Goal: Information Seeking & Learning: Learn about a topic

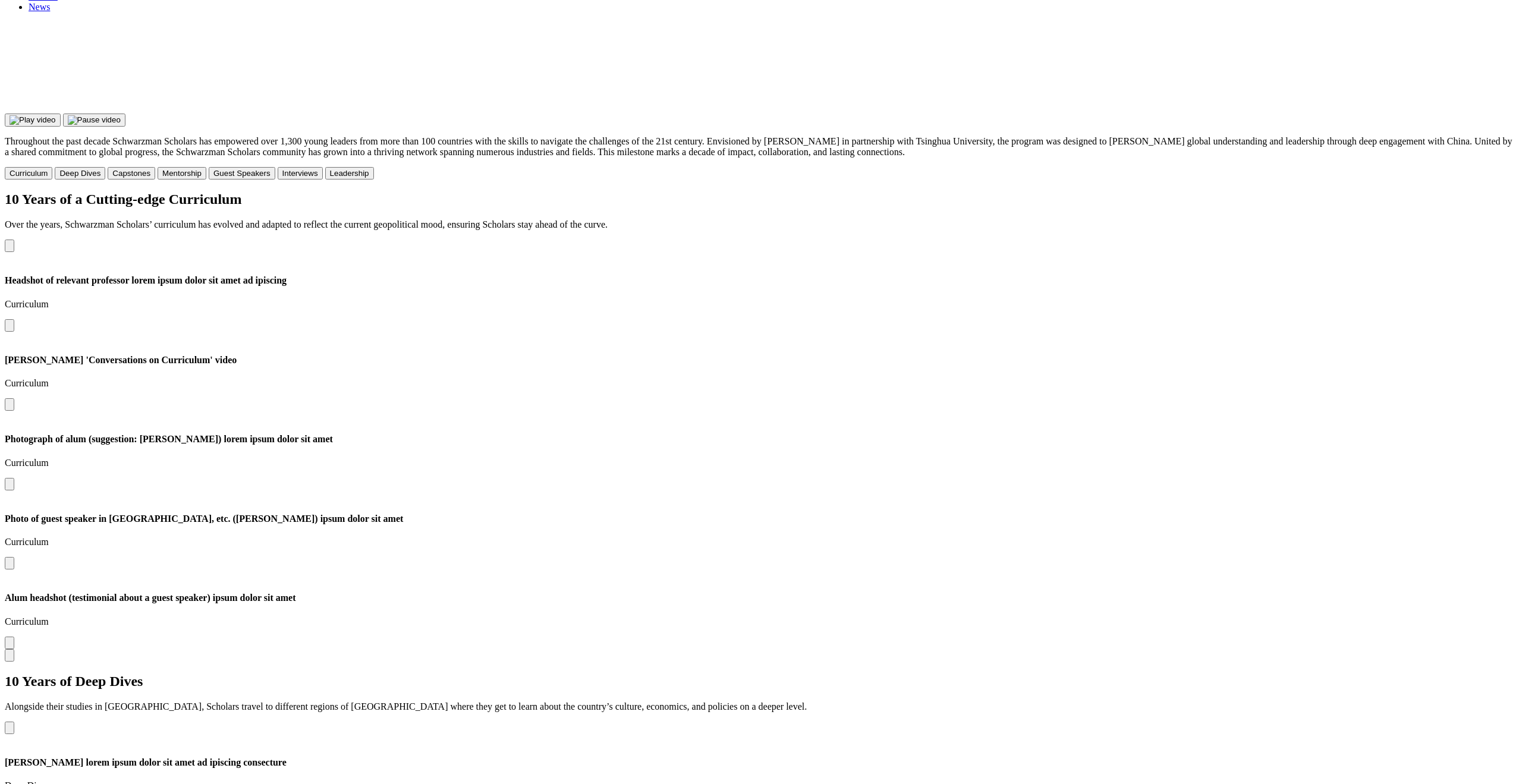
scroll to position [3321, 0]
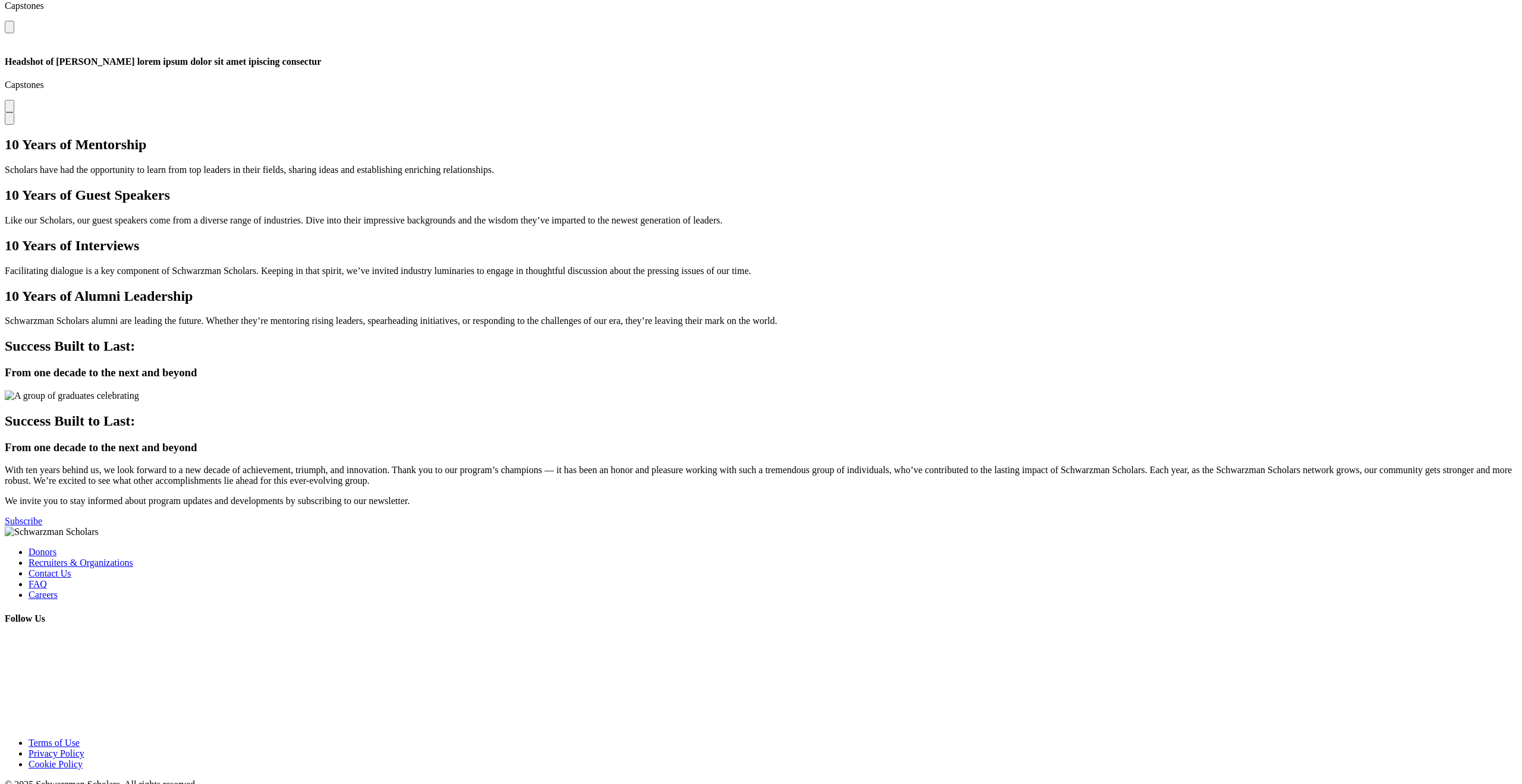
scroll to position [3321, 0]
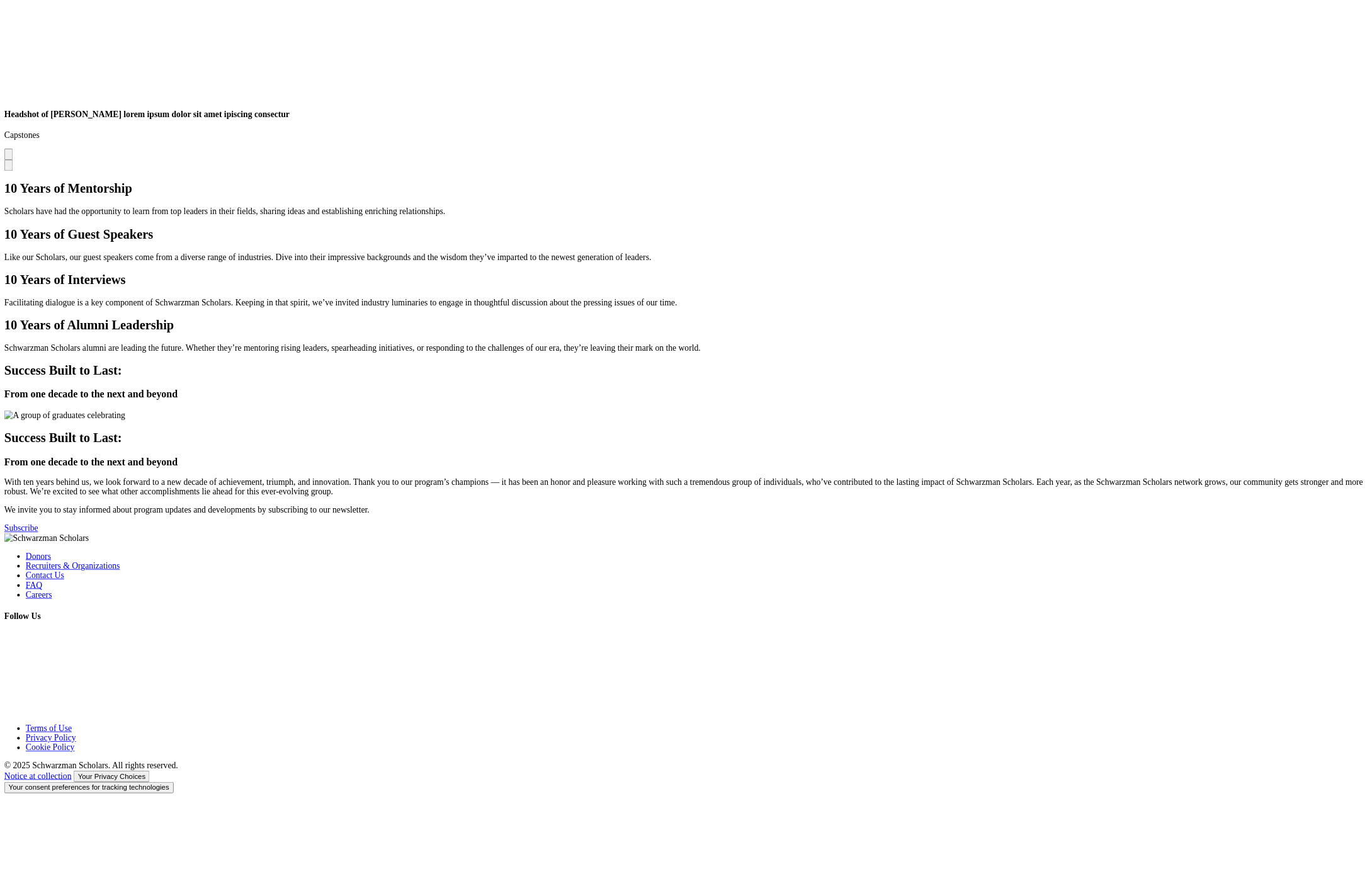
scroll to position [3329, 0]
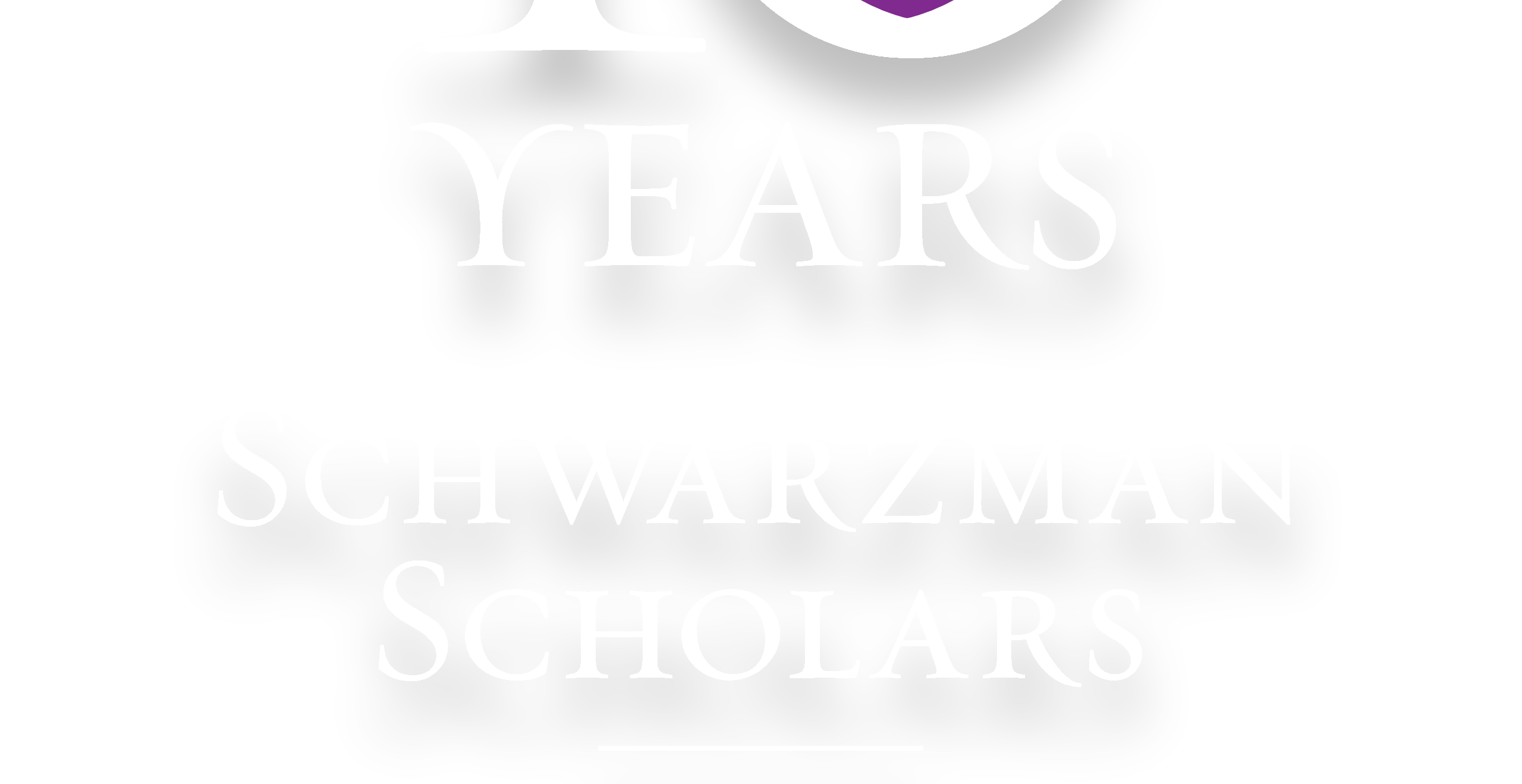
scroll to position [542, 0]
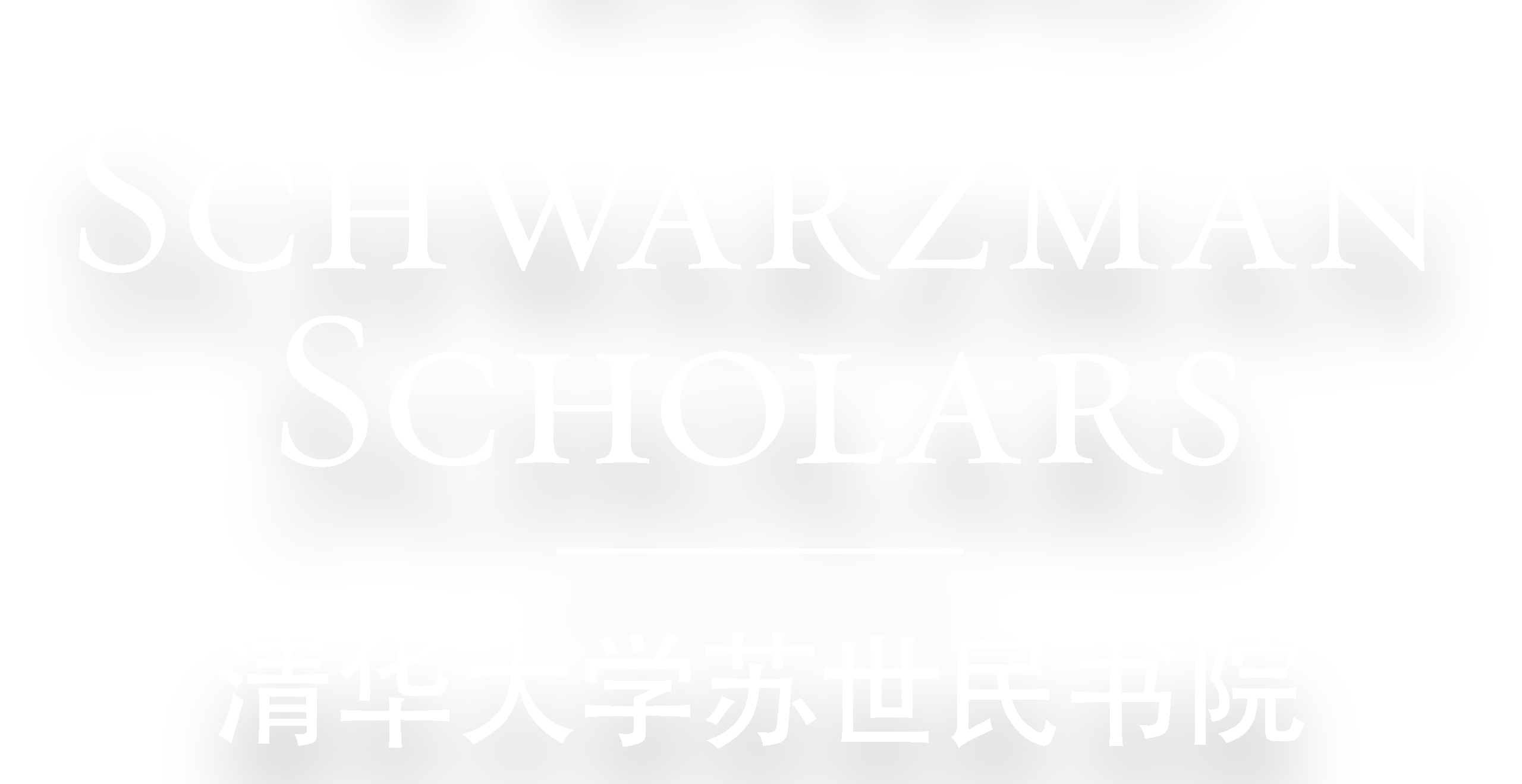
scroll to position [880, 0]
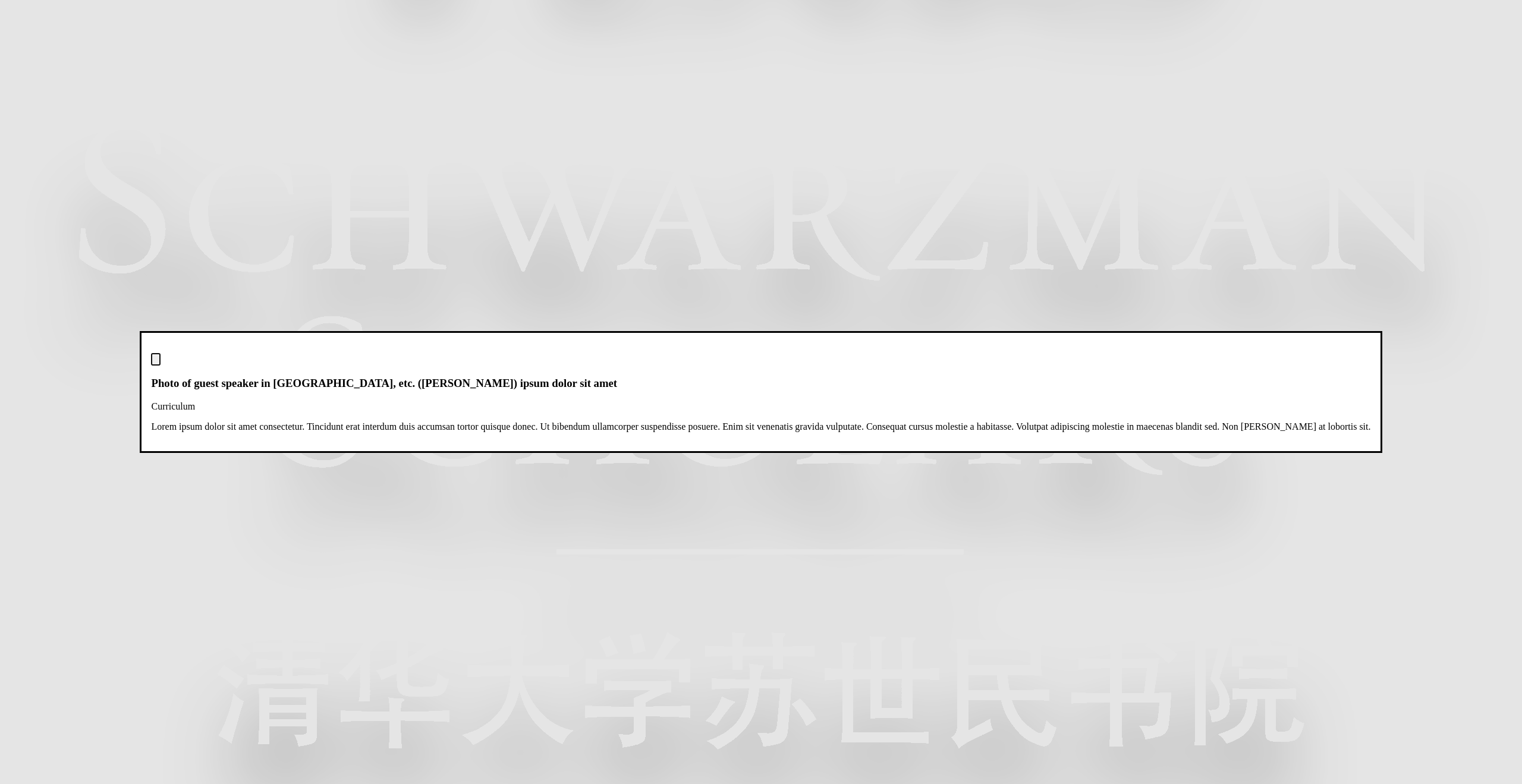
click at [156, 362] on img "Close modal dialog" at bounding box center [156, 362] width 0 height 0
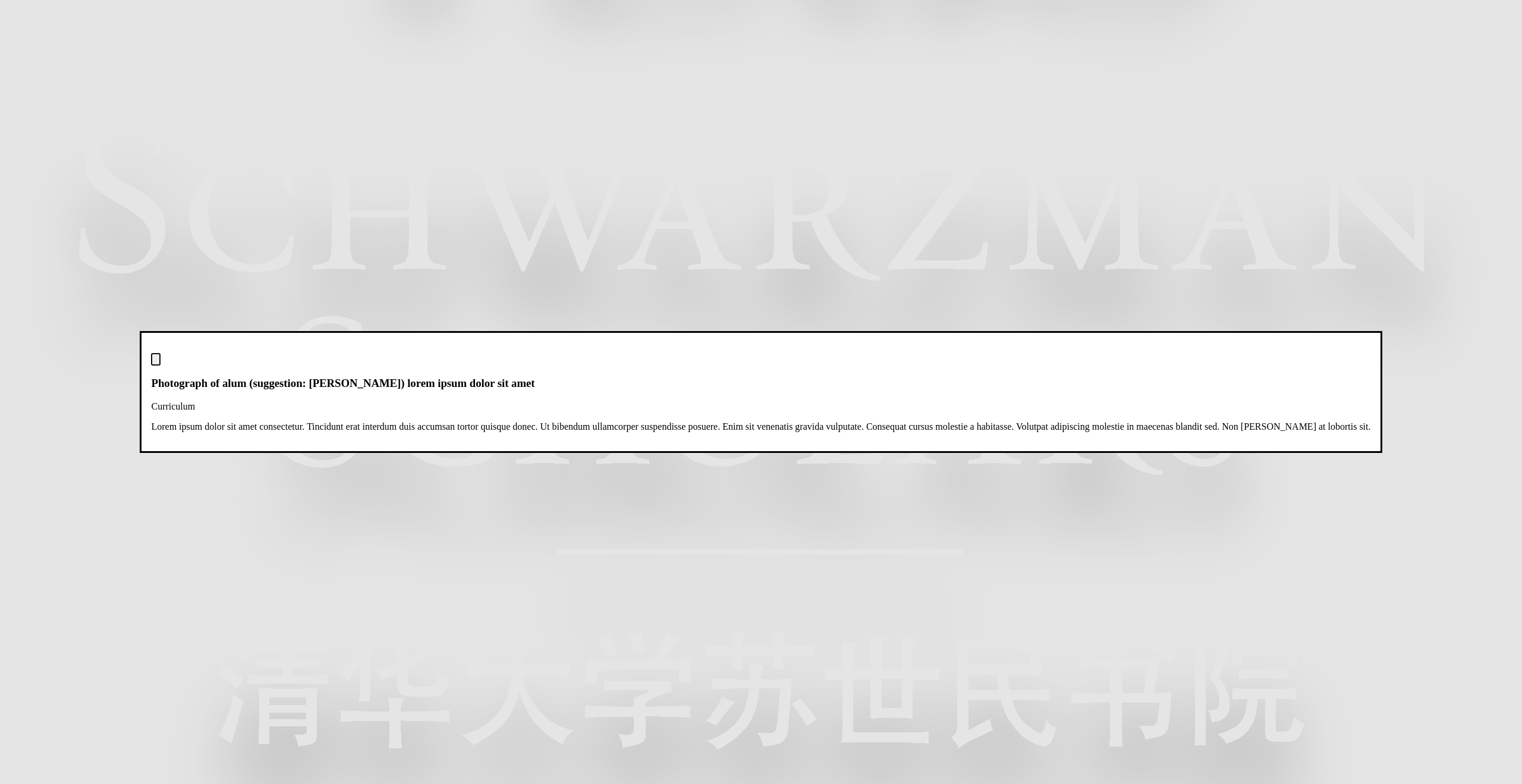
click at [156, 362] on img "Close modal dialog" at bounding box center [156, 362] width 0 height 0
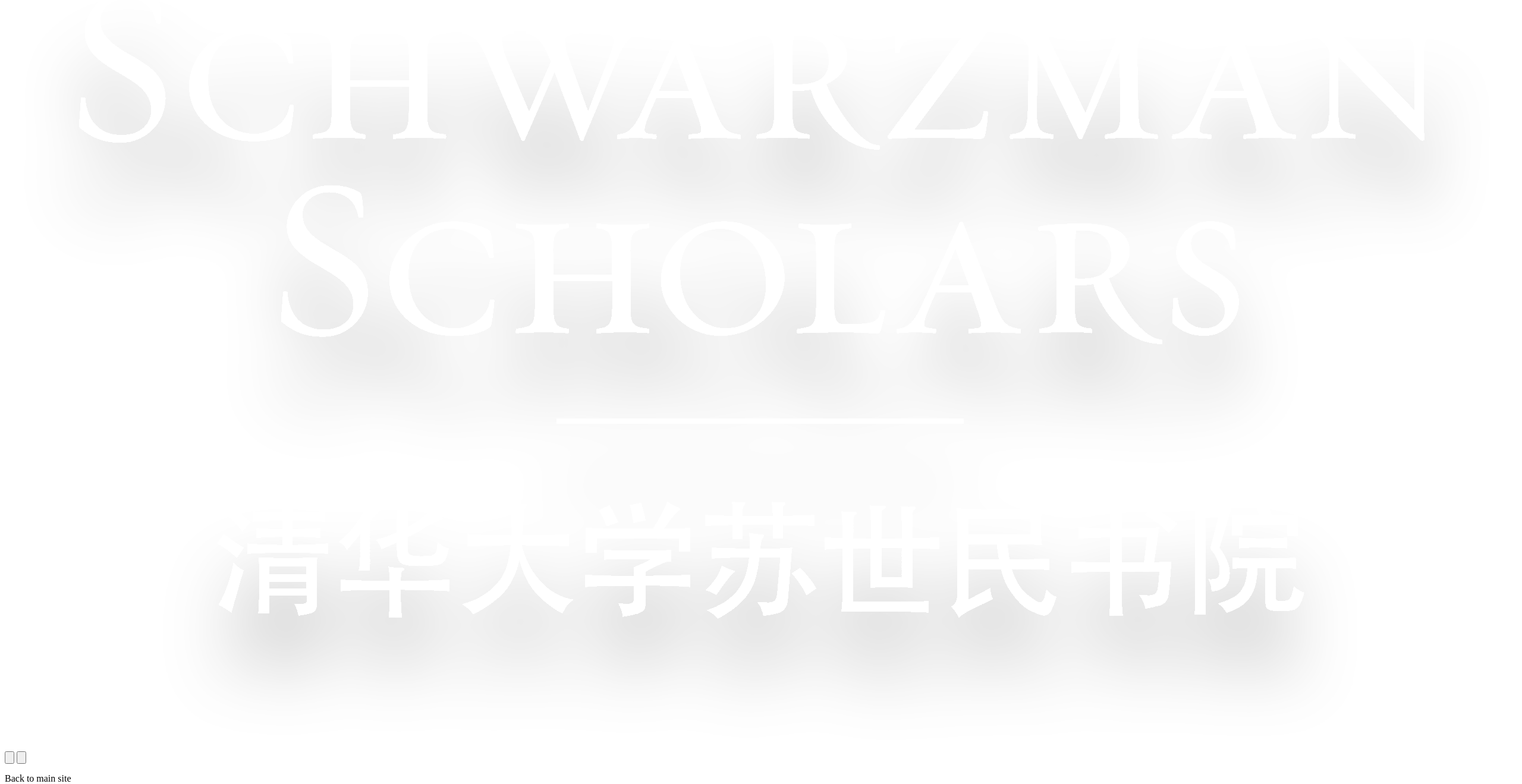
scroll to position [1026, 0]
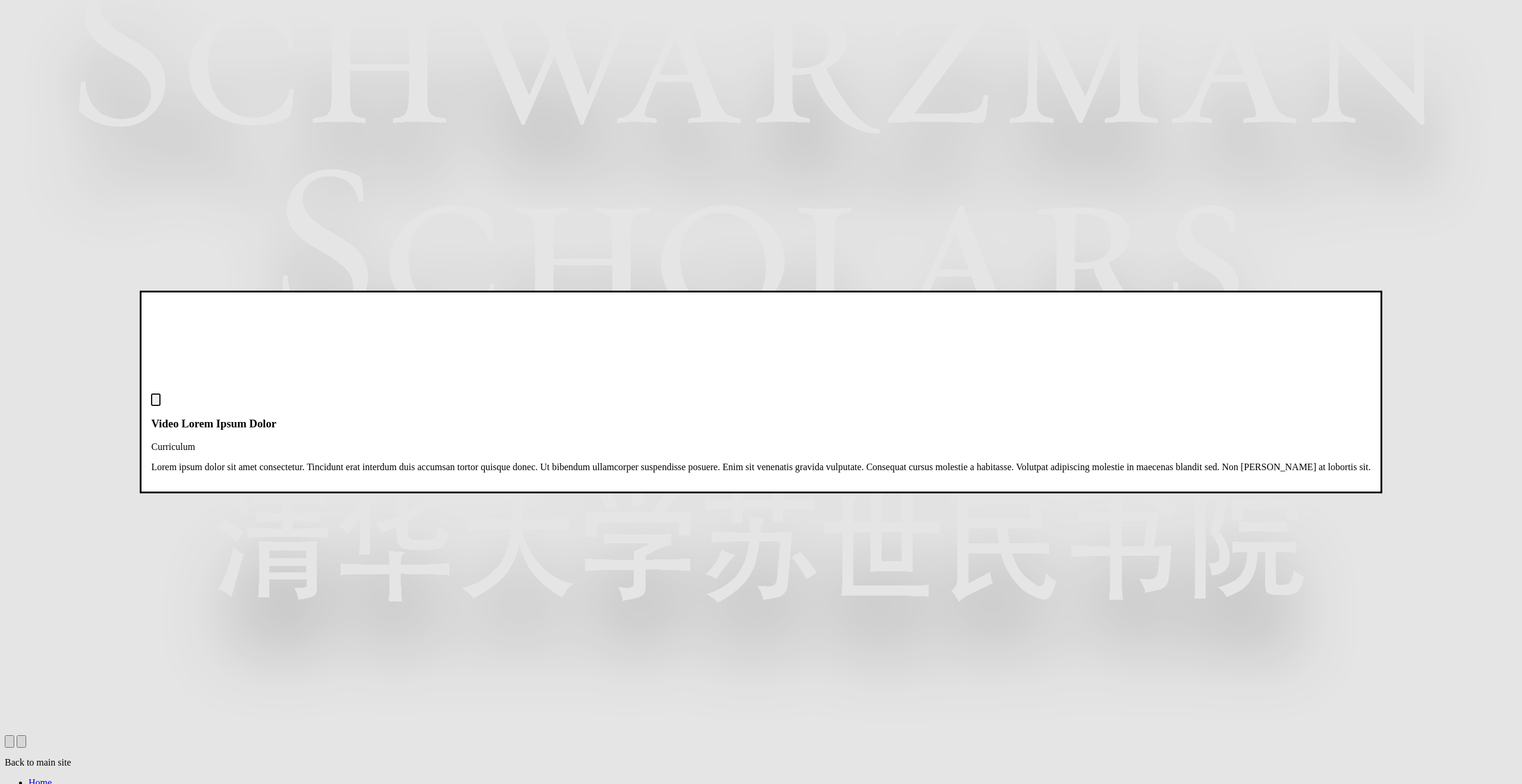
click at [156, 402] on img "Close modal dialog" at bounding box center [156, 402] width 0 height 0
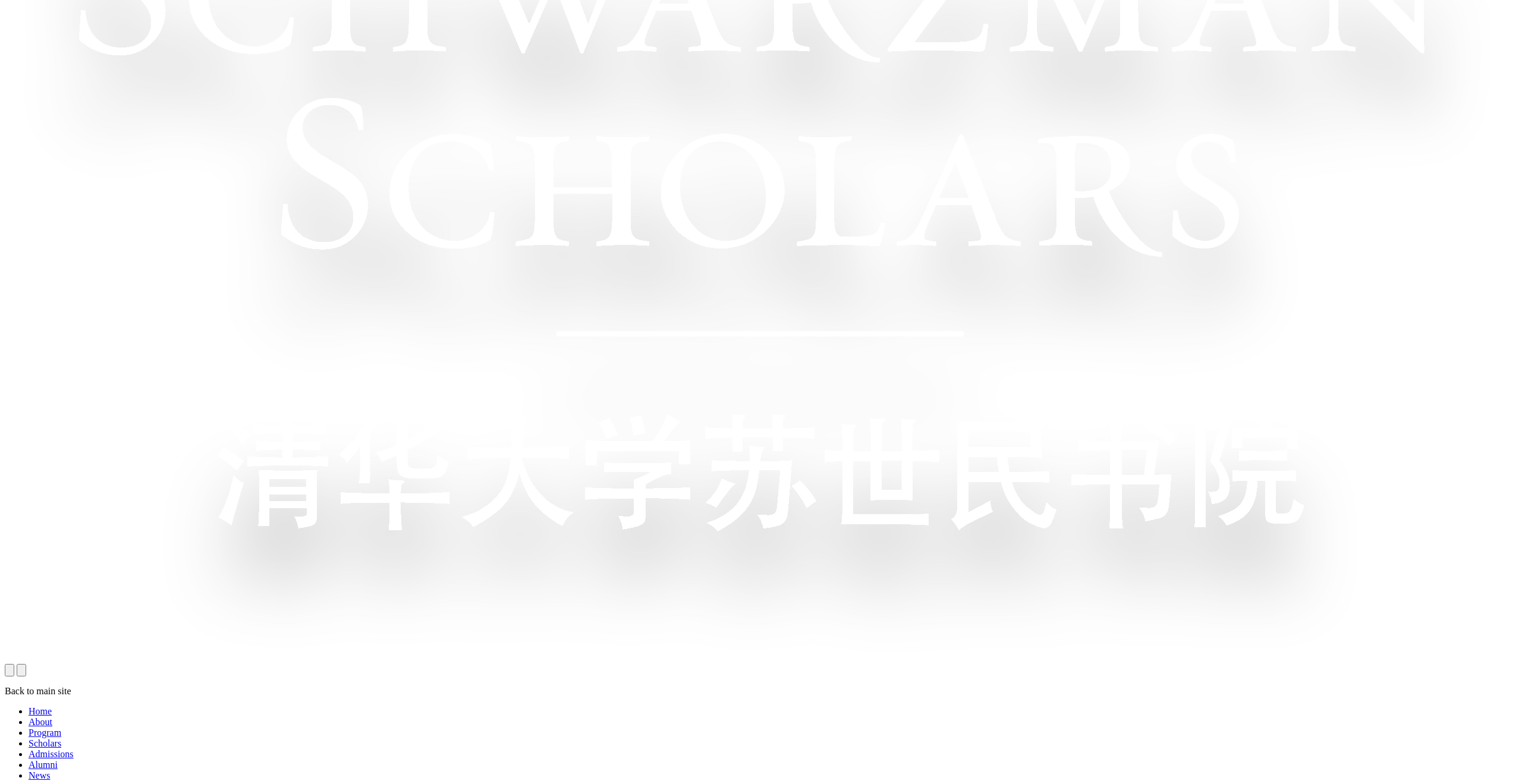
scroll to position [914, 0]
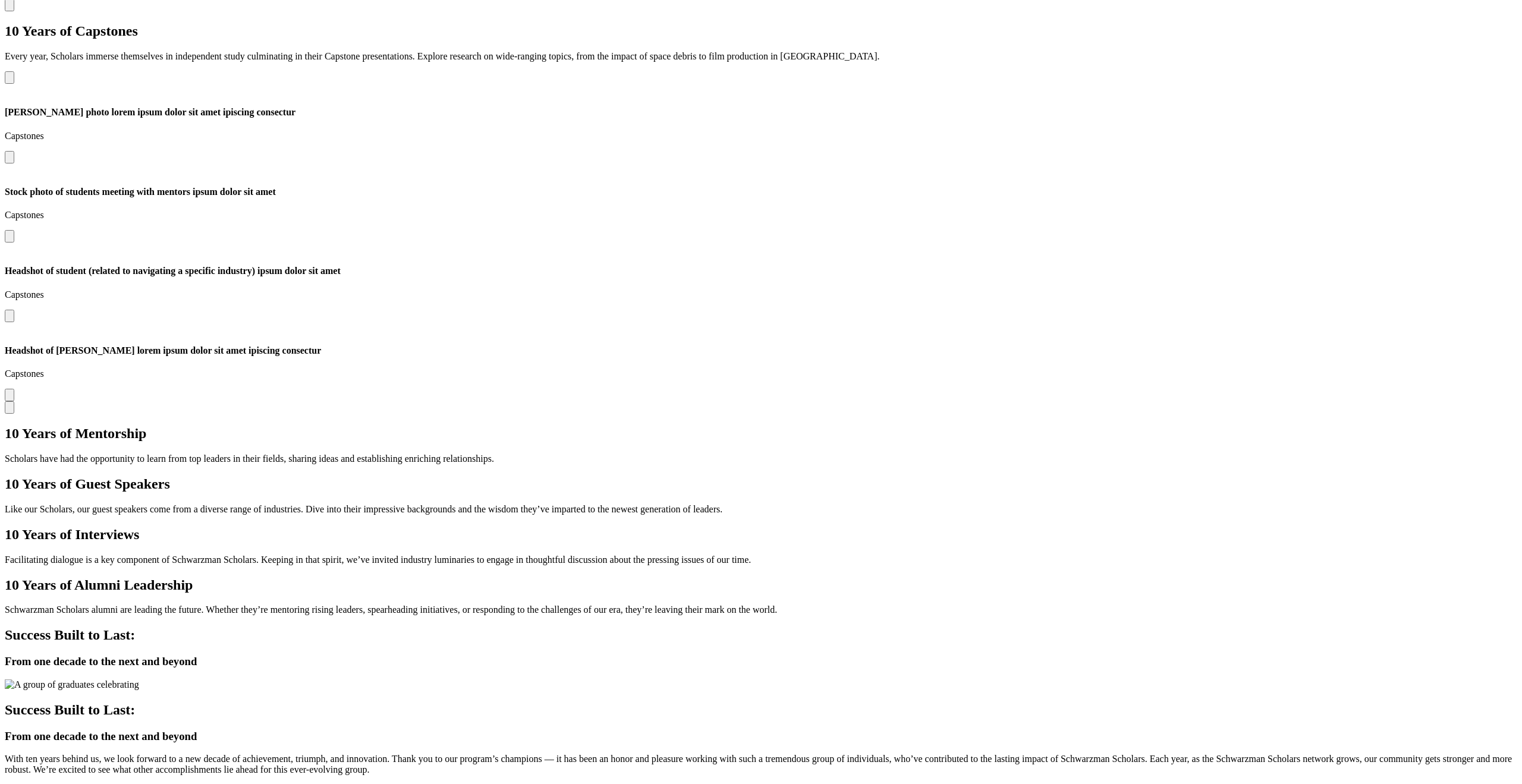
scroll to position [3000, 0]
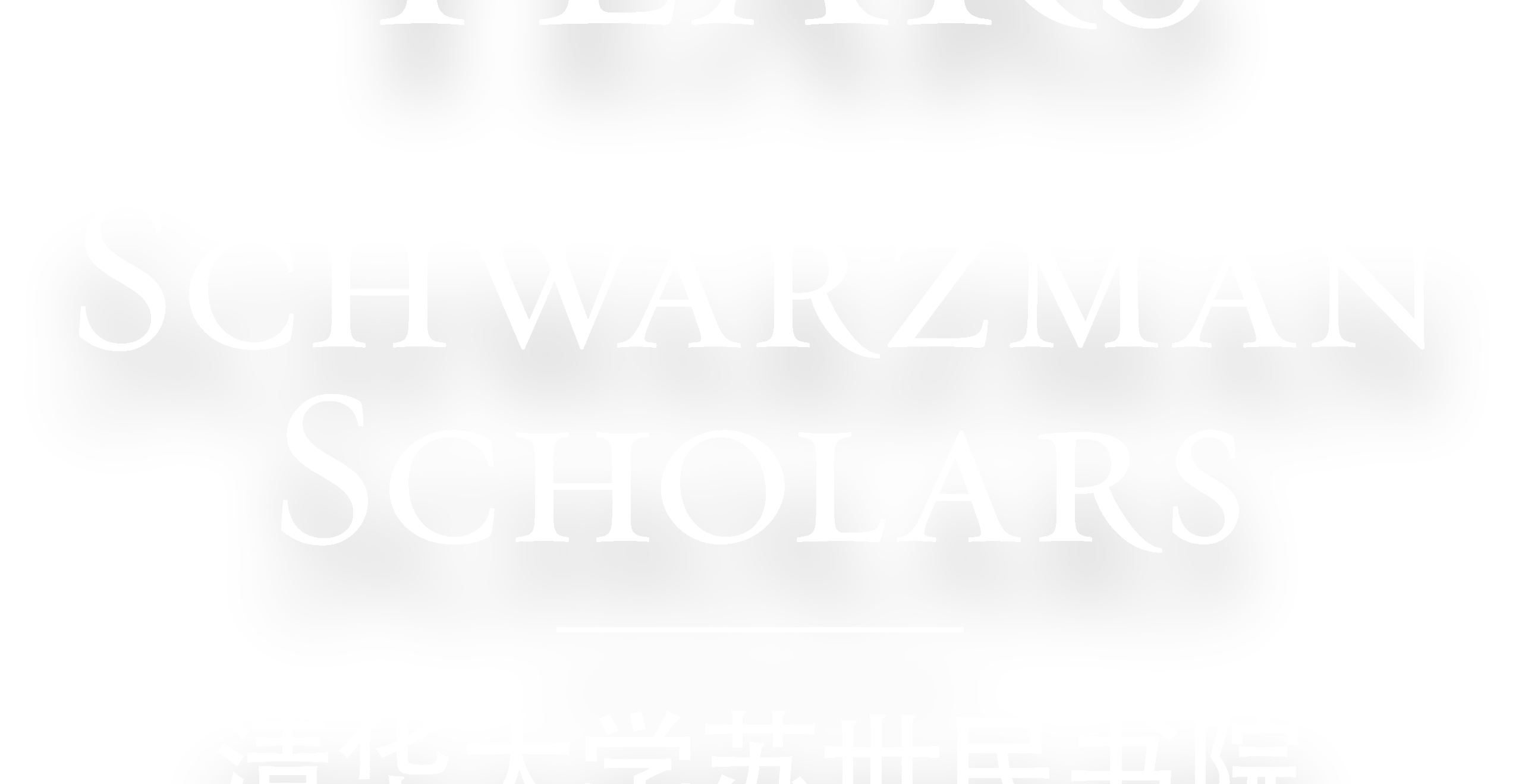
scroll to position [0, 0]
